Goal: Find specific page/section: Find specific page/section

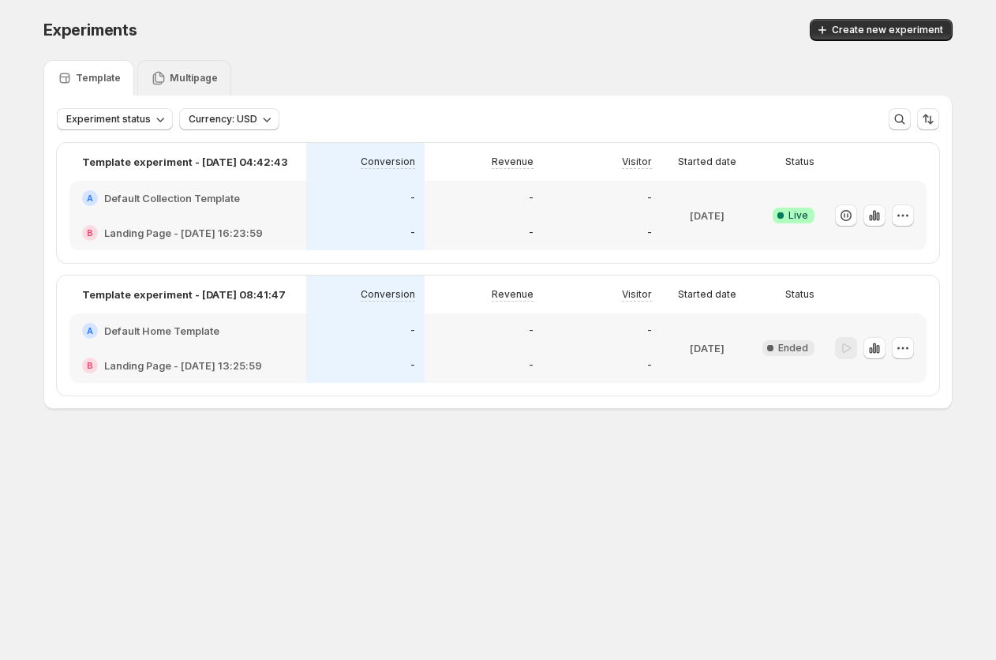
click at [184, 80] on p "Multipage" at bounding box center [194, 78] width 48 height 13
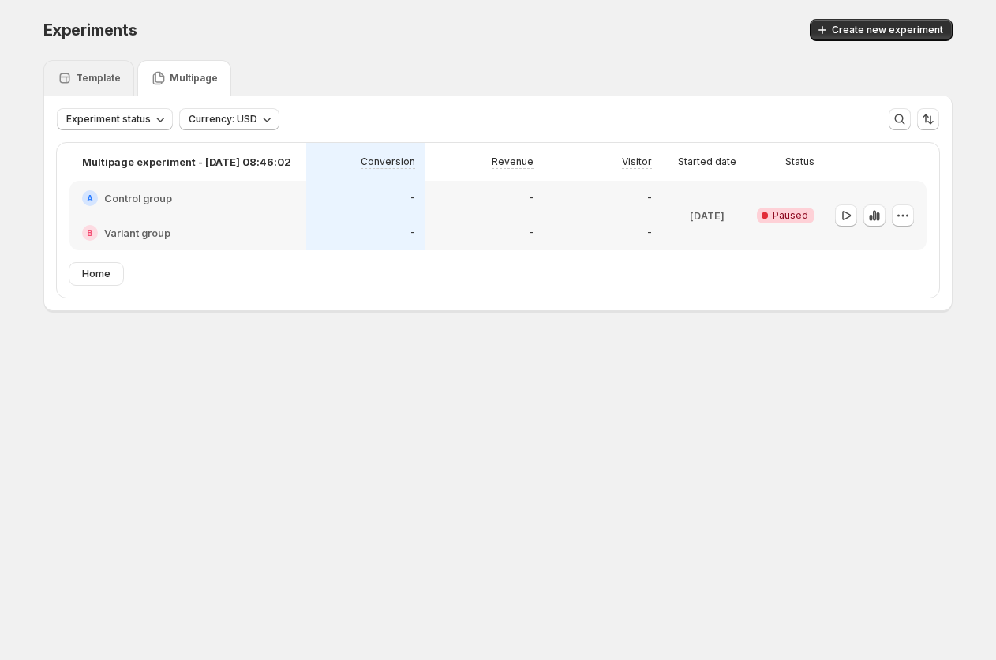
click at [106, 77] on p "Template" at bounding box center [98, 78] width 45 height 13
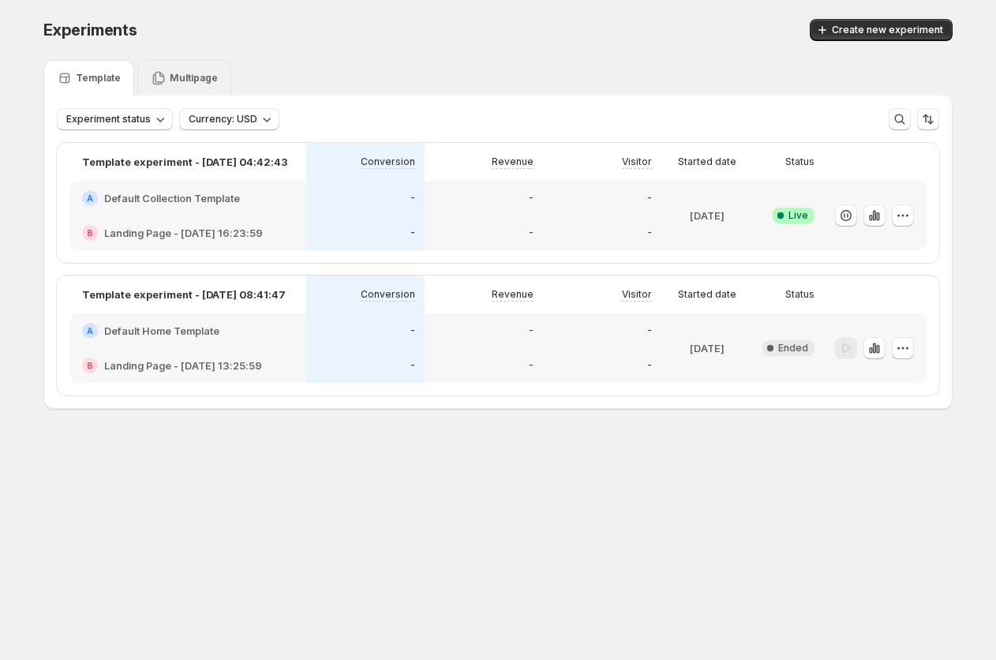
click at [178, 75] on p "Multipage" at bounding box center [194, 78] width 48 height 13
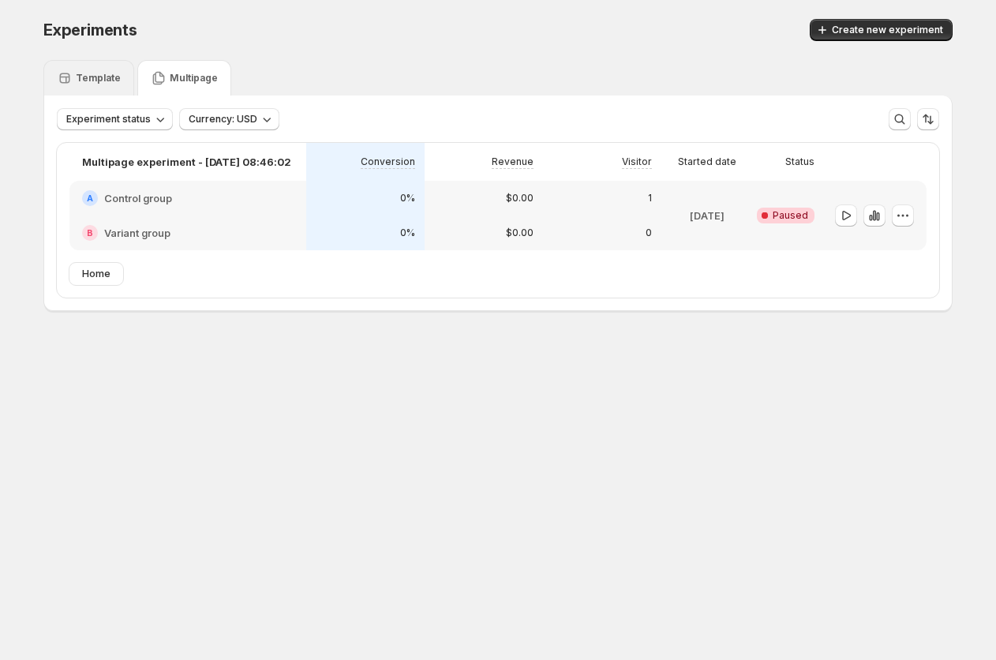
click at [78, 74] on p "Template" at bounding box center [98, 78] width 45 height 13
